Goal: Task Accomplishment & Management: Use online tool/utility

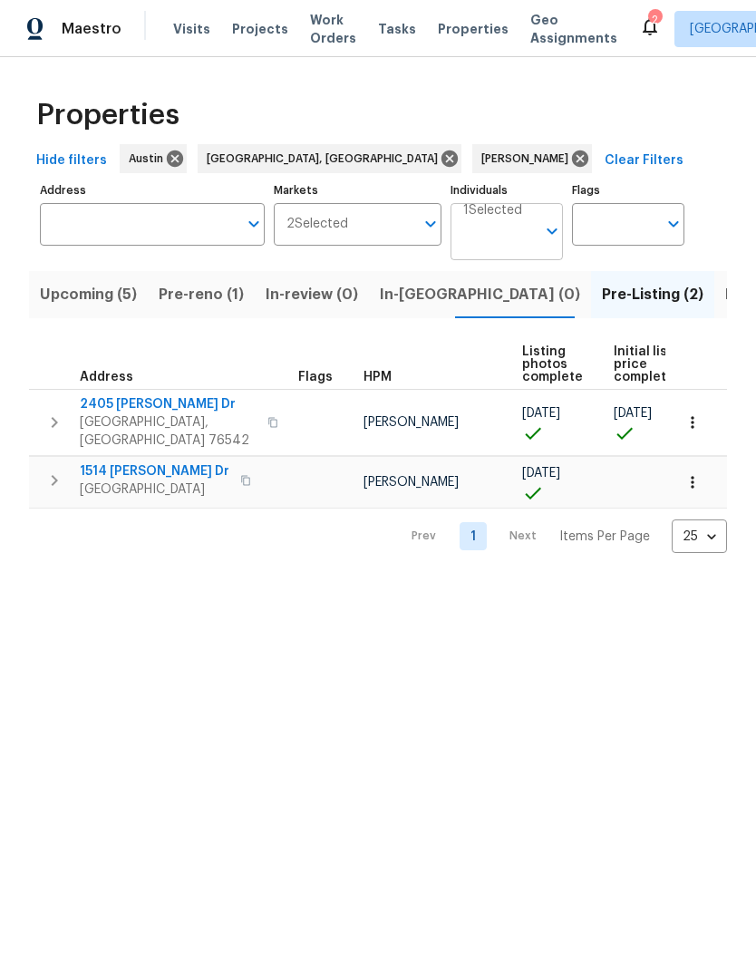
click at [506, 239] on input "Individuals" at bounding box center [499, 239] width 73 height 43
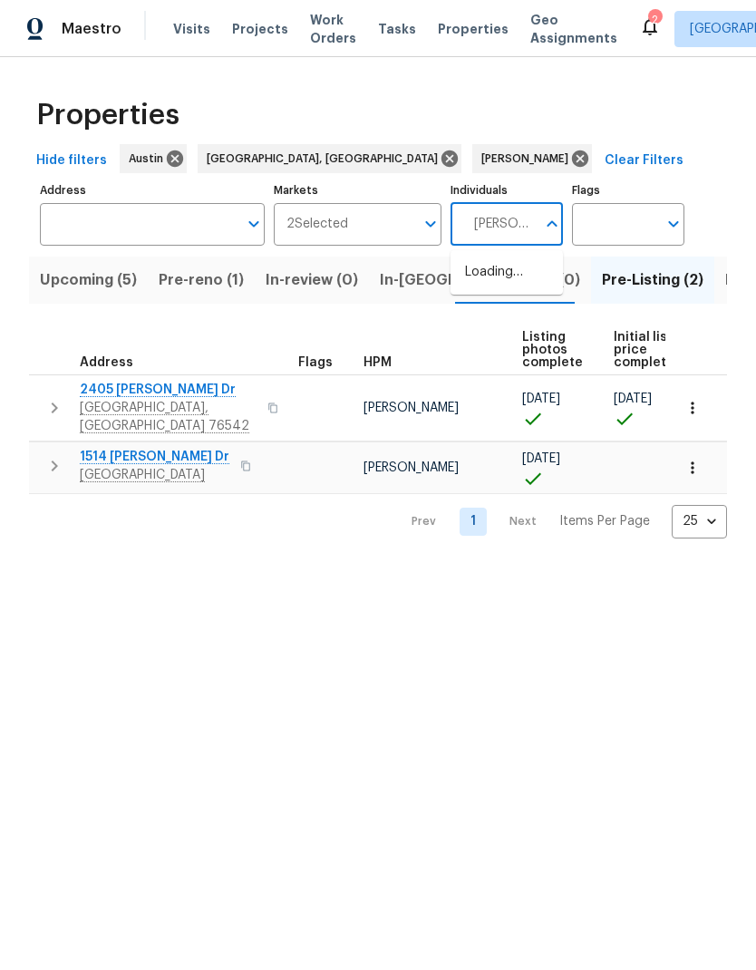
type input "[PERSON_NAME]"
click at [494, 270] on input "checkbox" at bounding box center [484, 282] width 38 height 38
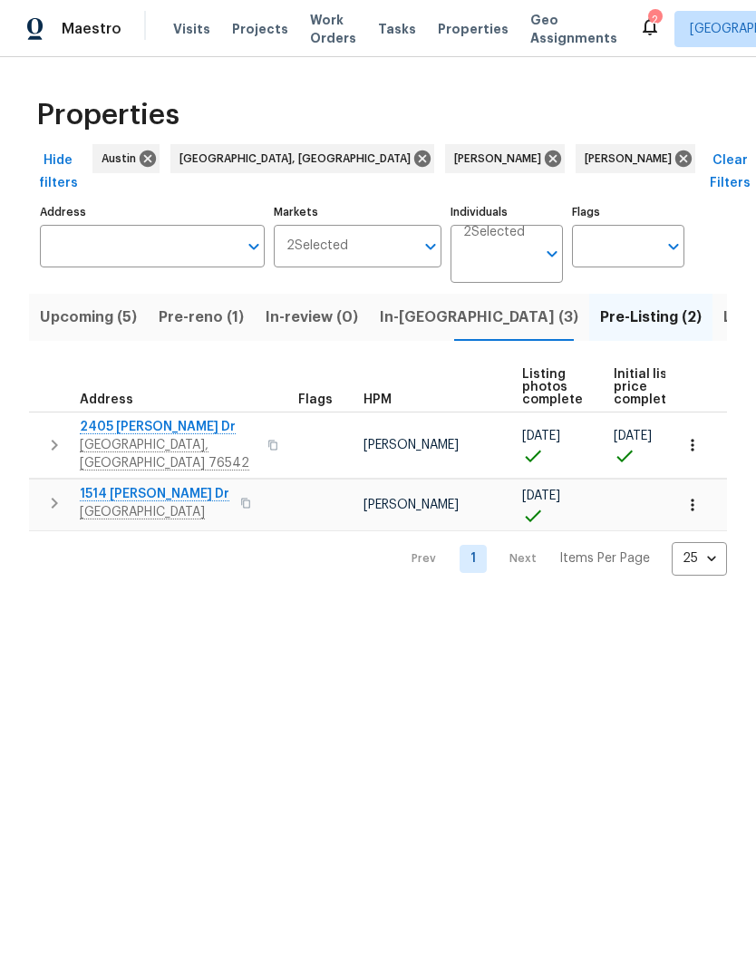
click at [724, 305] on span "Listed (36)" at bounding box center [763, 317] width 78 height 25
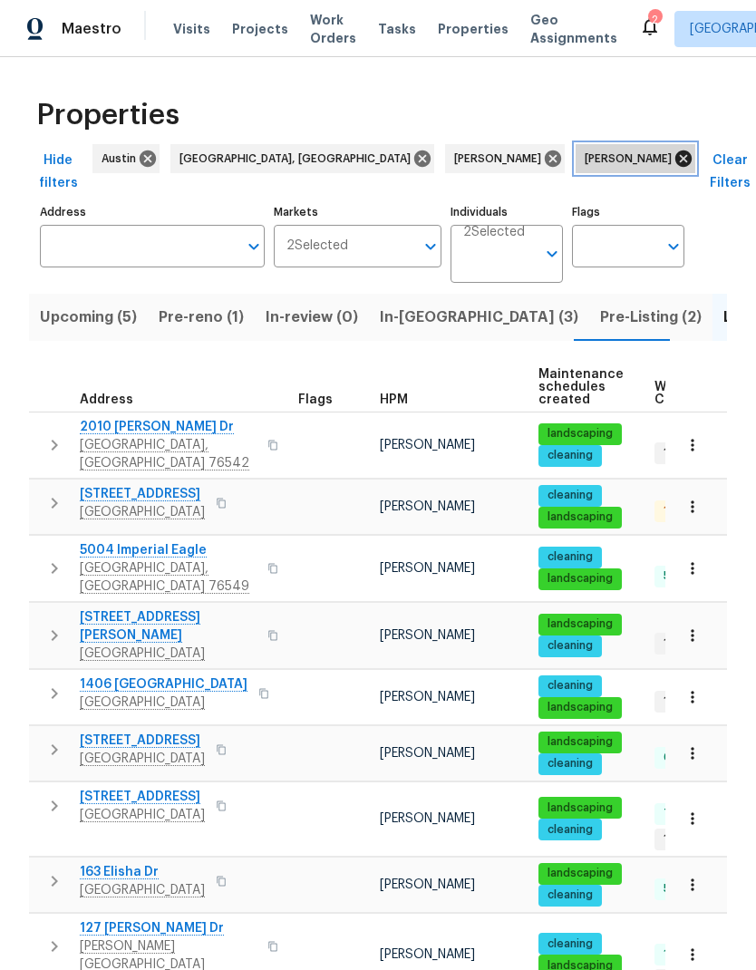
click at [676, 158] on icon at bounding box center [684, 159] width 16 height 16
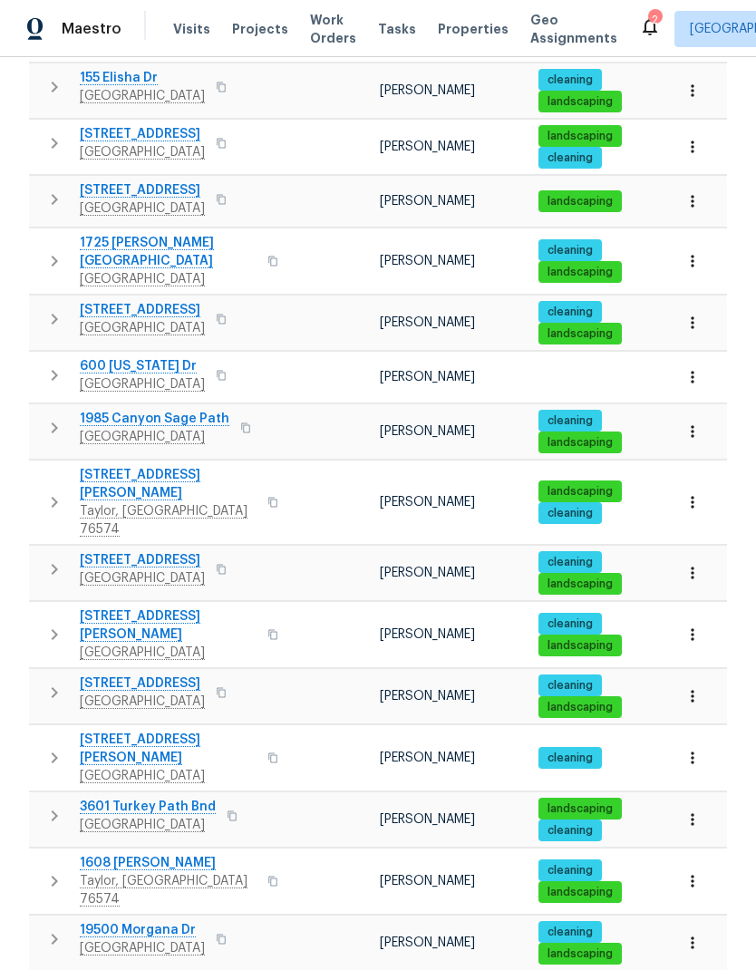
scroll to position [747, 0]
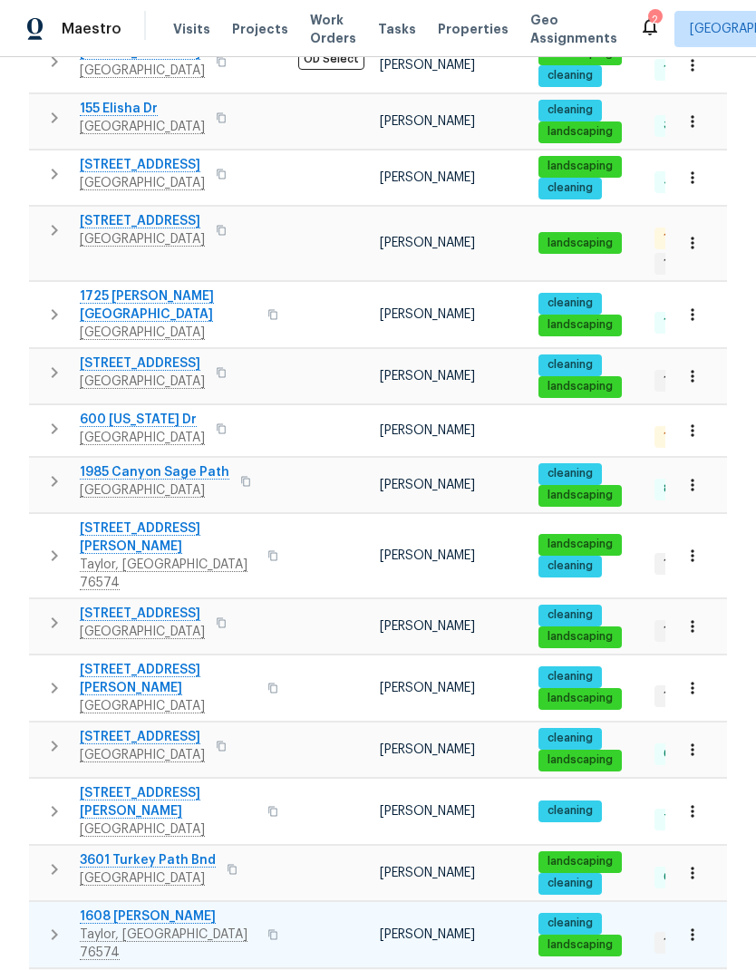
click at [158, 908] on span "1608 [PERSON_NAME]" at bounding box center [168, 917] width 177 height 18
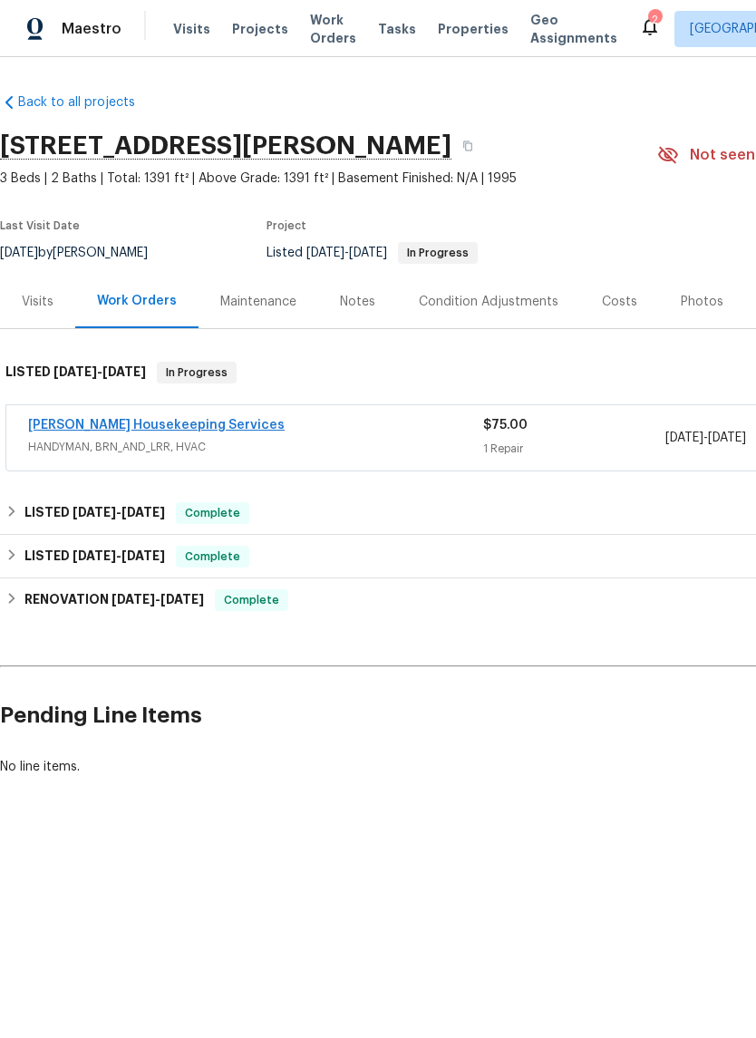
click at [102, 423] on link "[PERSON_NAME] Housekeeping Services" at bounding box center [156, 425] width 257 height 13
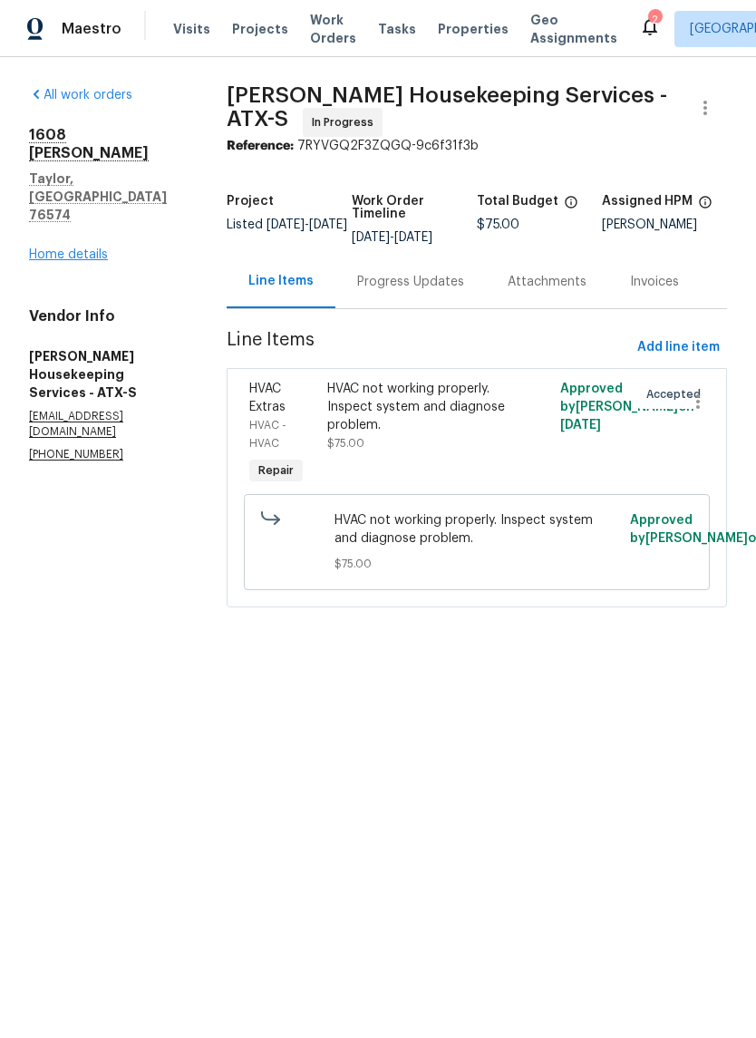
click at [66, 248] on link "Home details" at bounding box center [68, 254] width 79 height 13
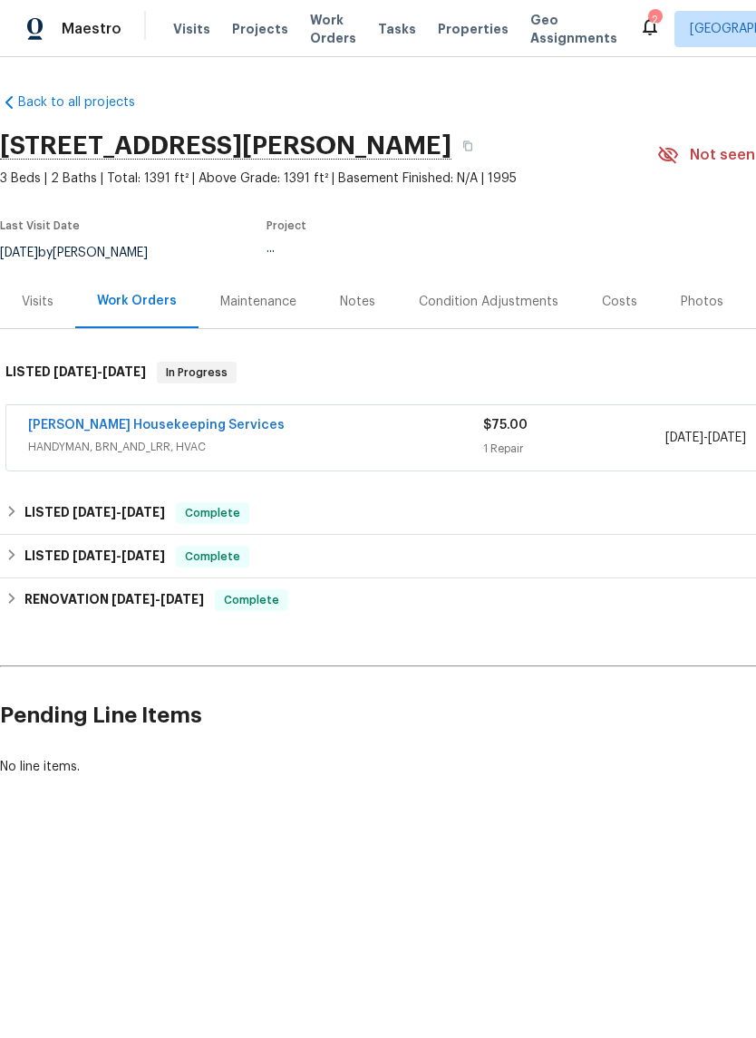
click at [29, 301] on div "Visits" at bounding box center [38, 302] width 32 height 18
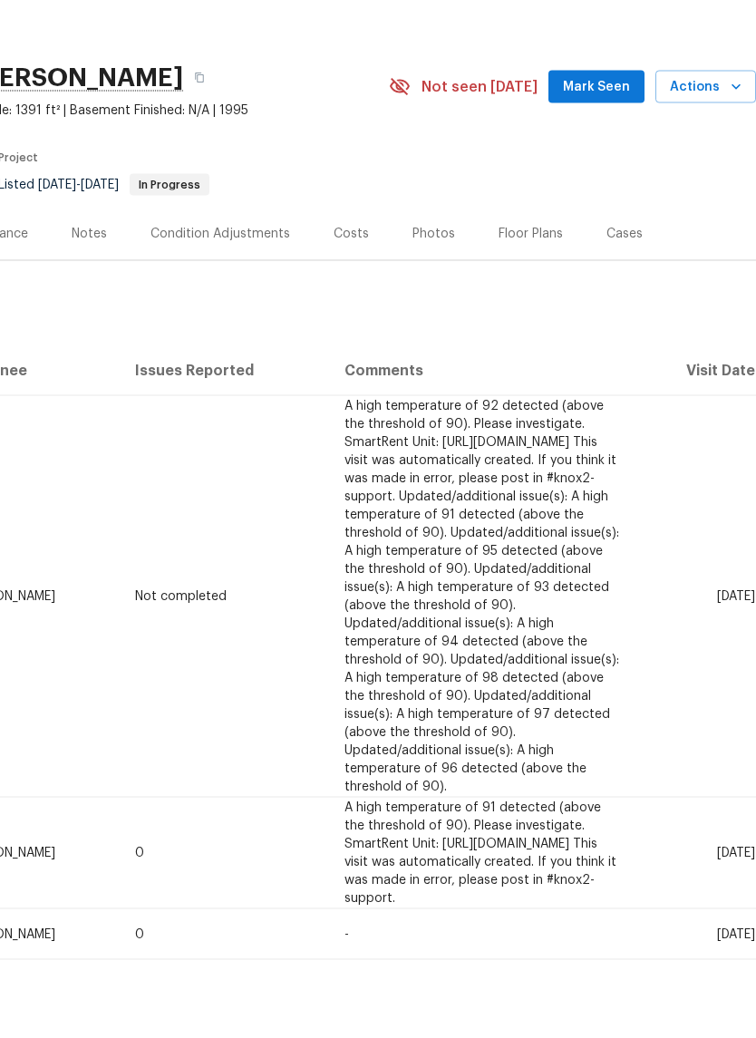
scroll to position [0, 268]
click at [717, 144] on span "Actions" at bounding box center [706, 155] width 72 height 23
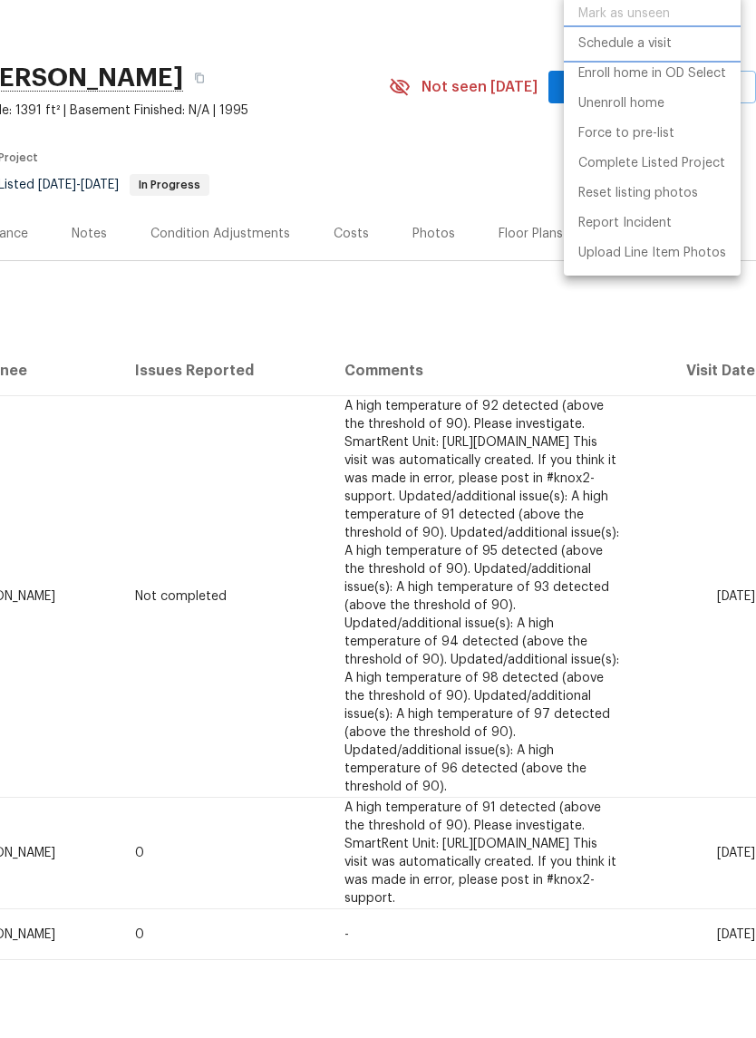
click at [667, 97] on li "Schedule a visit" at bounding box center [652, 112] width 177 height 30
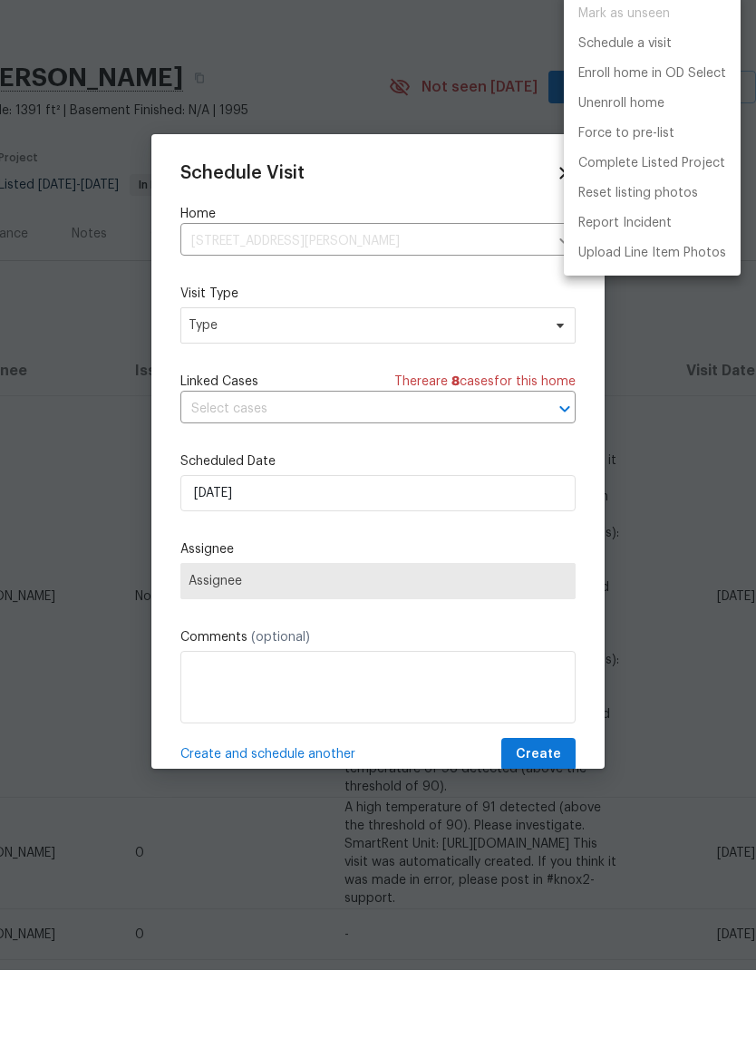
click at [374, 318] on div at bounding box center [378, 519] width 756 height 1038
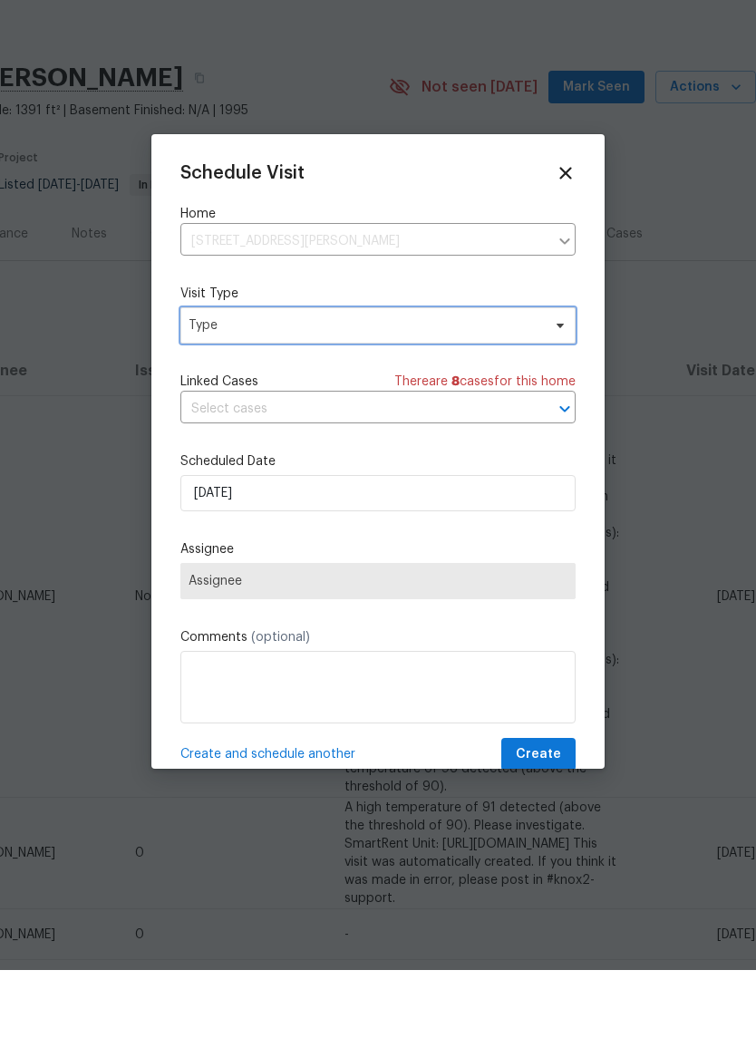
click at [453, 385] on span "Type" at bounding box center [365, 394] width 353 height 18
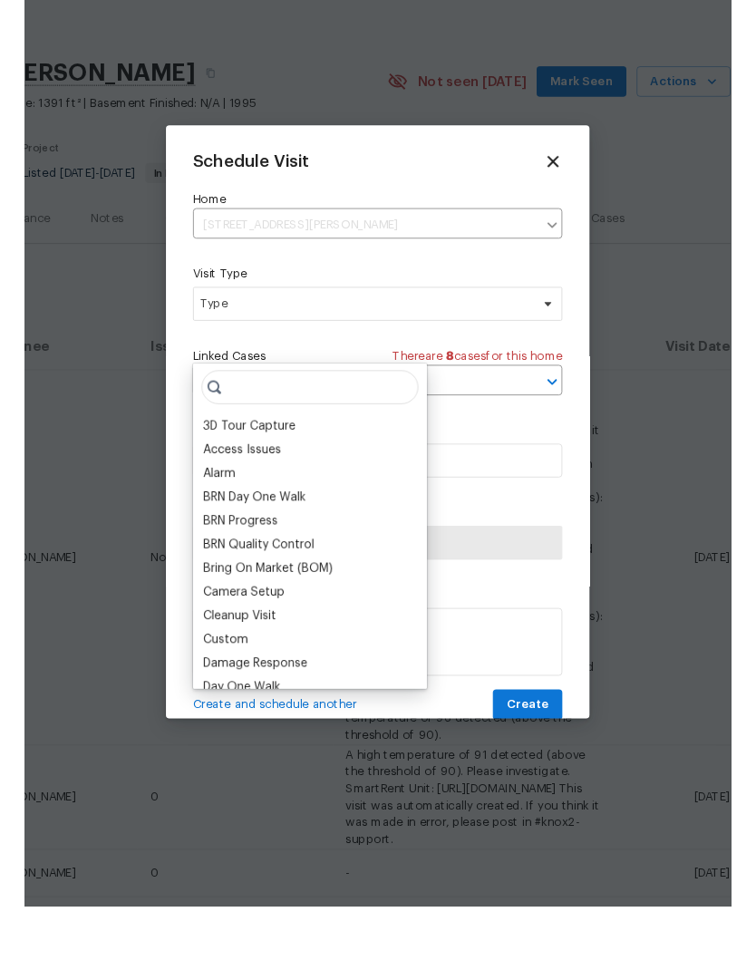
scroll to position [43, 0]
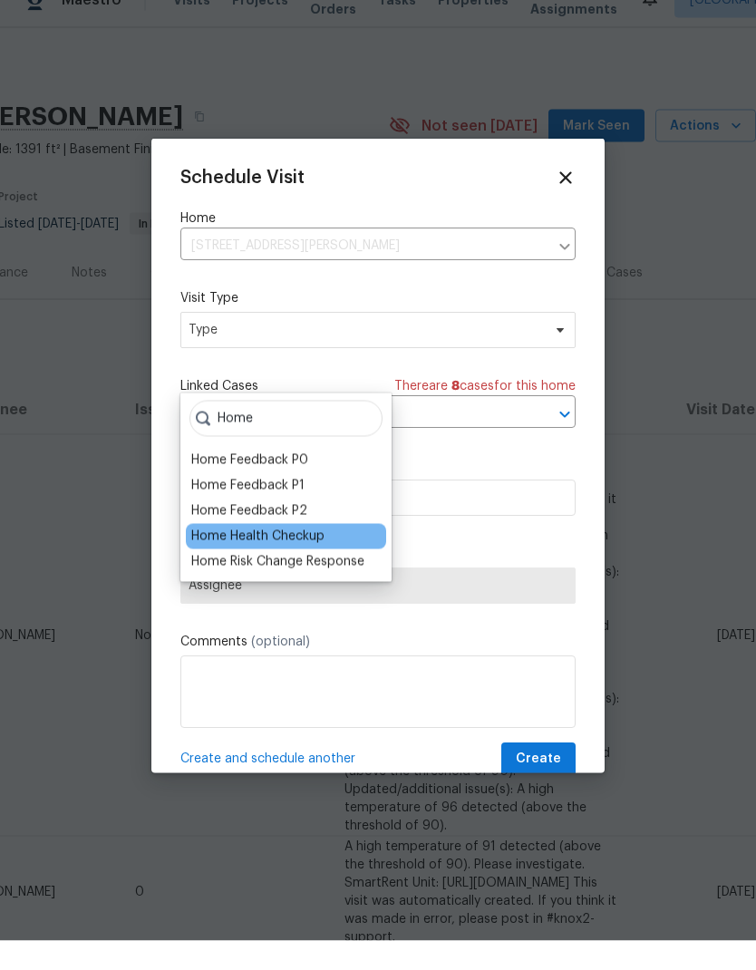
type input "Home"
click at [290, 557] on div "Home Health Checkup" at bounding box center [257, 566] width 133 height 18
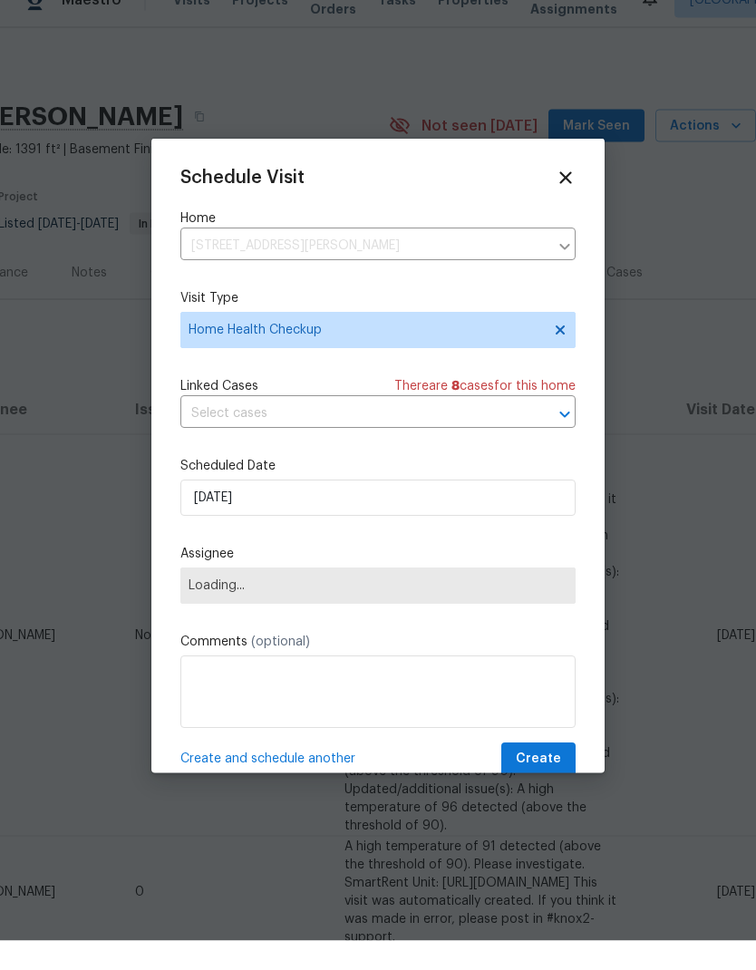
scroll to position [73, 0]
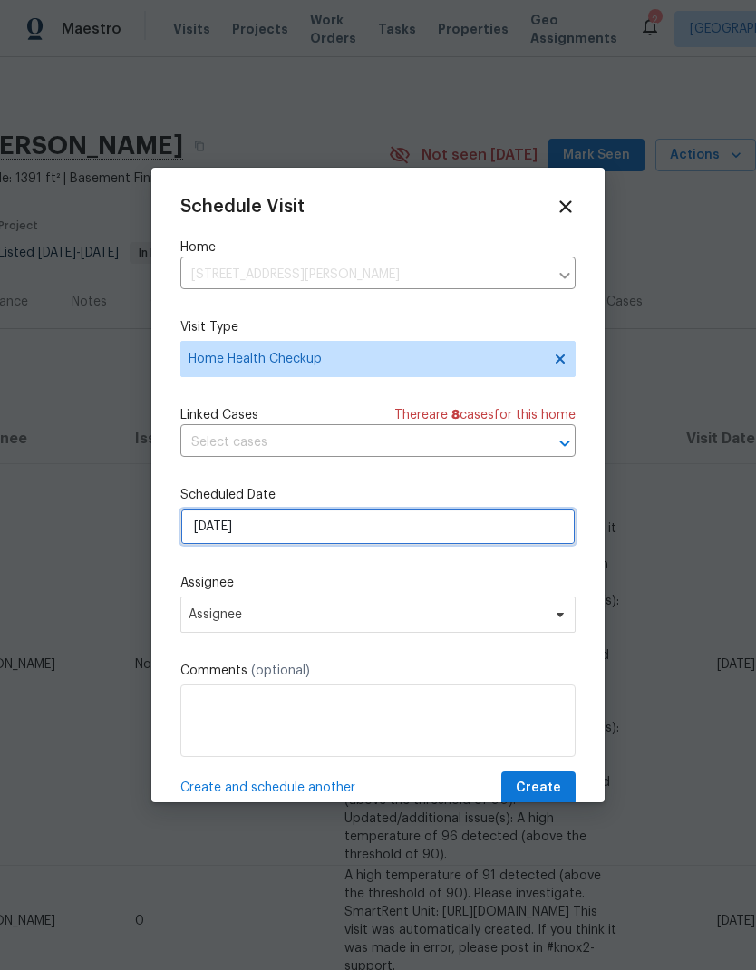
click at [301, 528] on input "8/21/2025" at bounding box center [377, 527] width 395 height 36
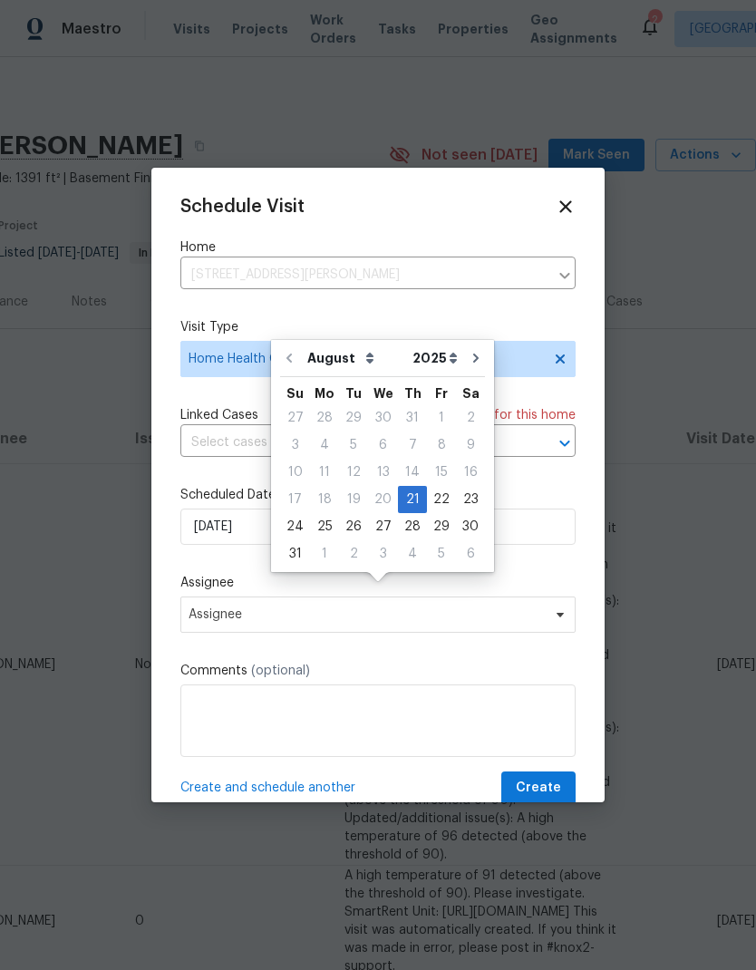
click at [376, 573] on div "Schedule Visit Home 1608 Mallard Ln, Taylor, TX 76574 ​ Visit Type Home Health …" at bounding box center [377, 501] width 395 height 609
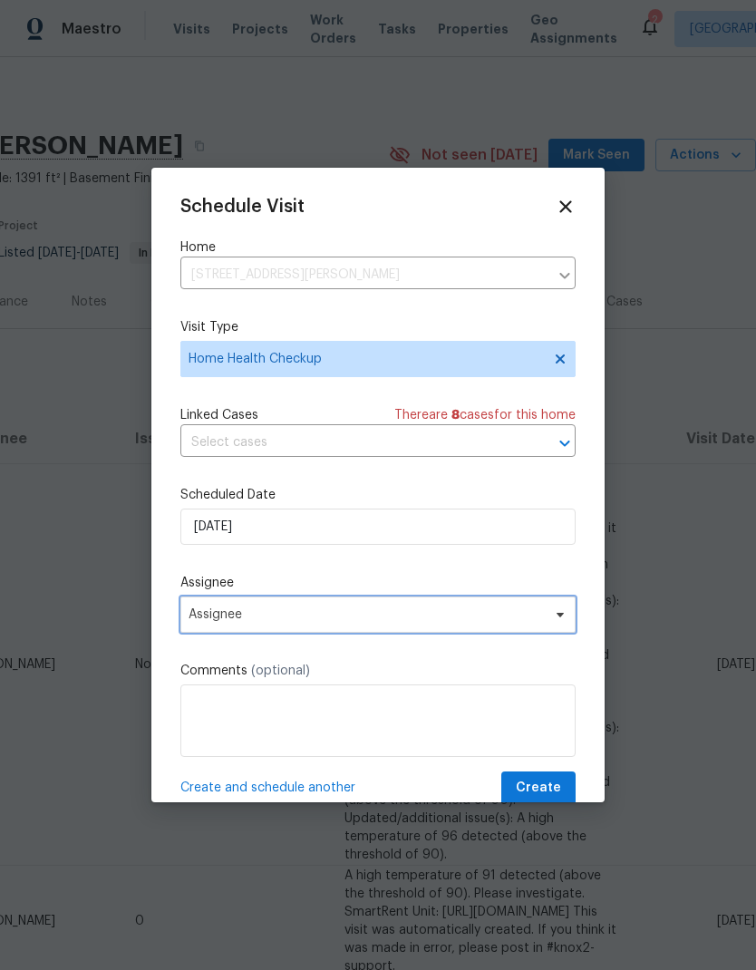
click at [338, 622] on span "Assignee" at bounding box center [367, 615] width 356 height 15
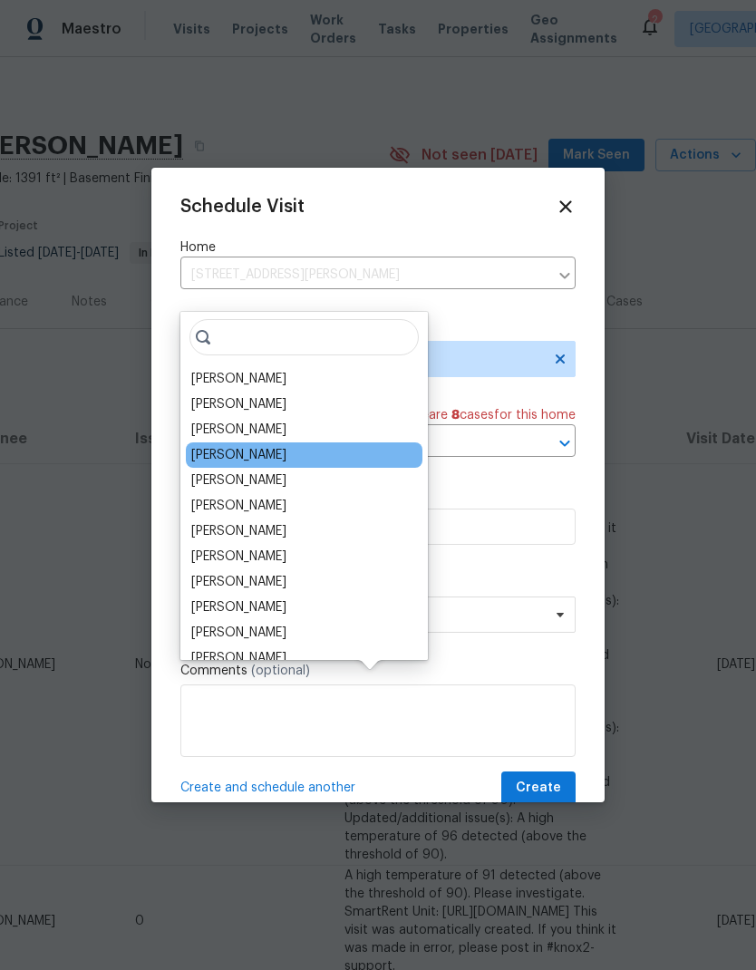
click at [282, 446] on div "[PERSON_NAME]" at bounding box center [238, 455] width 95 height 18
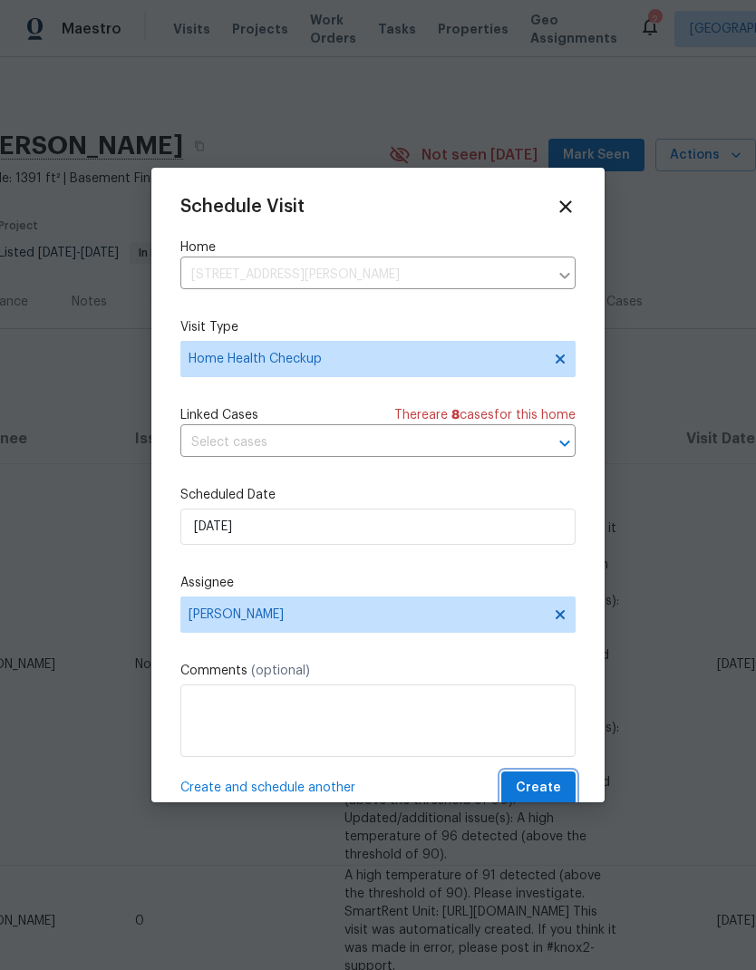
click at [541, 790] on span "Create" at bounding box center [538, 788] width 45 height 23
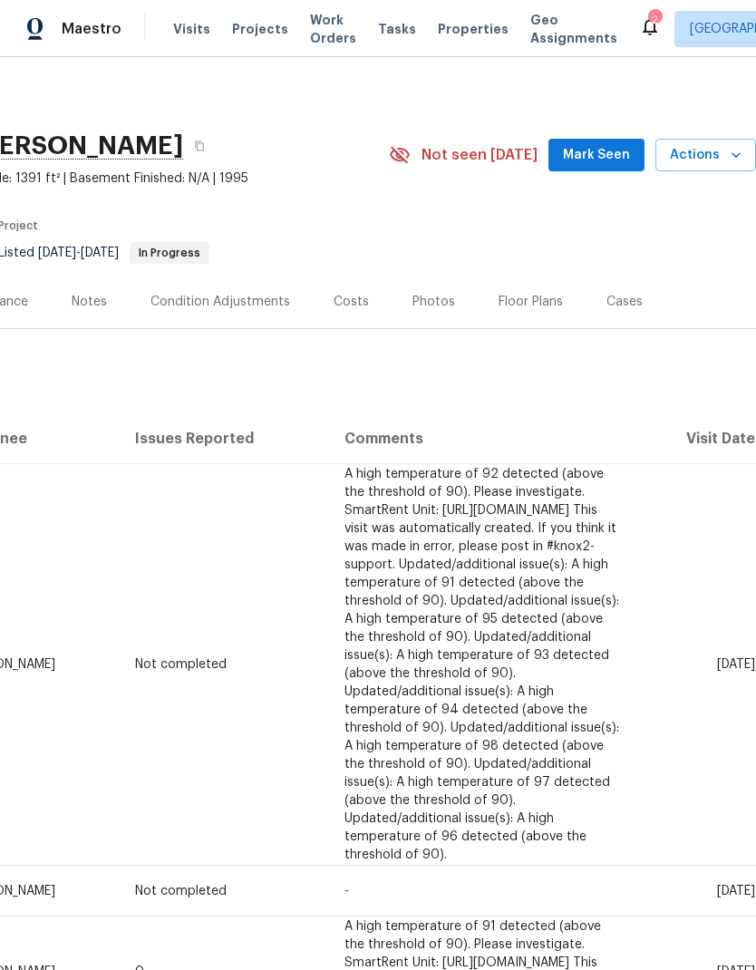
scroll to position [0, 0]
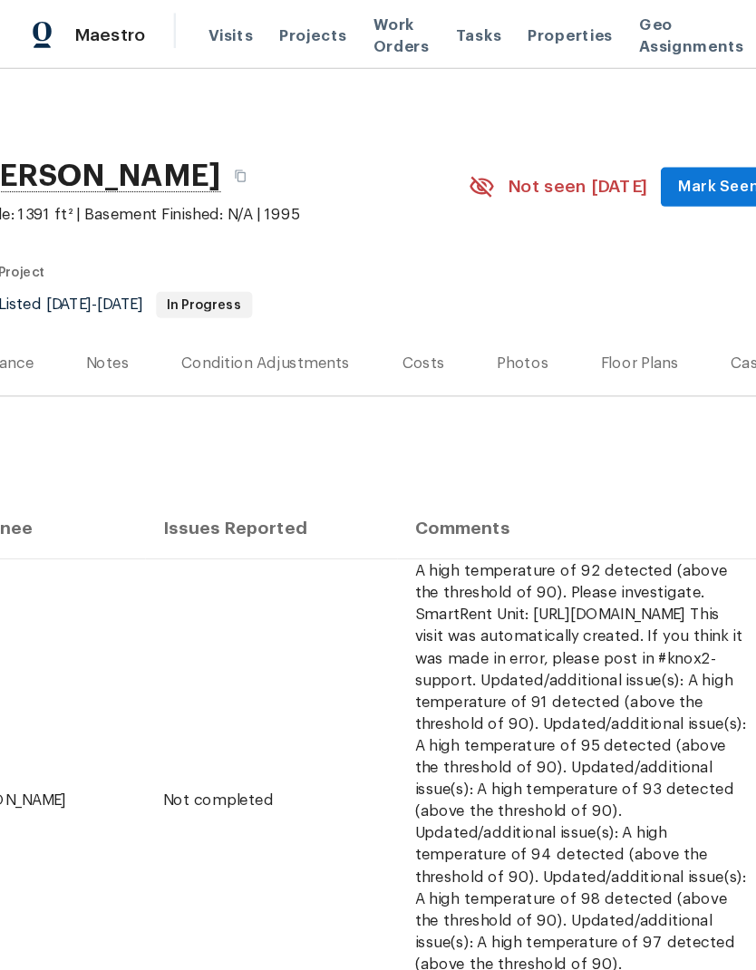
click at [599, 155] on span "Mark Seen" at bounding box center [596, 155] width 67 height 23
